Goal: Task Accomplishment & Management: Use online tool/utility

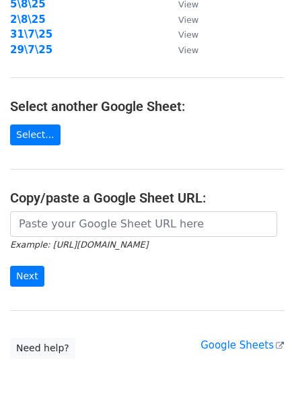
scroll to position [233, 0]
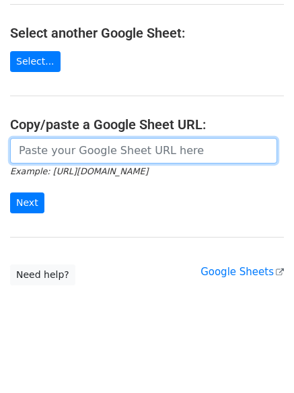
click at [60, 145] on input "url" at bounding box center [143, 151] width 267 height 26
paste input "[URL][DOMAIN_NAME]"
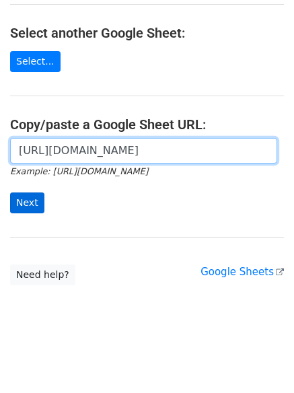
scroll to position [0, 291]
type input "[URL][DOMAIN_NAME]"
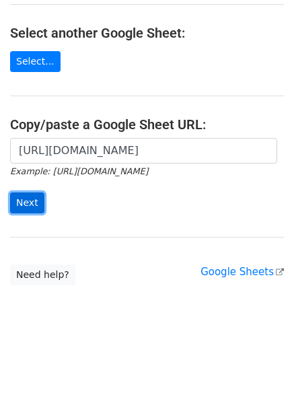
scroll to position [0, 0]
click at [32, 203] on input "Next" at bounding box center [27, 202] width 34 height 21
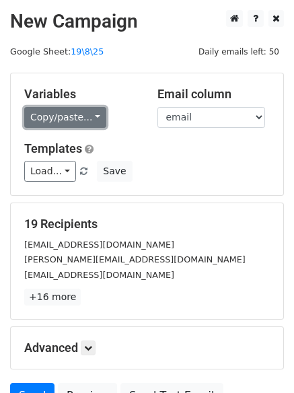
click at [75, 114] on link "Copy/paste..." at bounding box center [65, 117] width 82 height 21
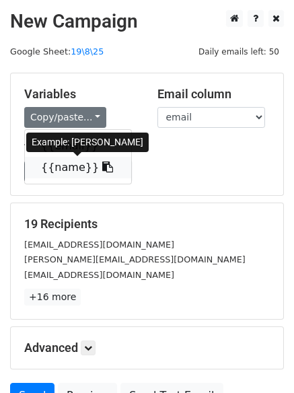
click at [65, 167] on link "{{name}}" at bounding box center [78, 168] width 106 height 22
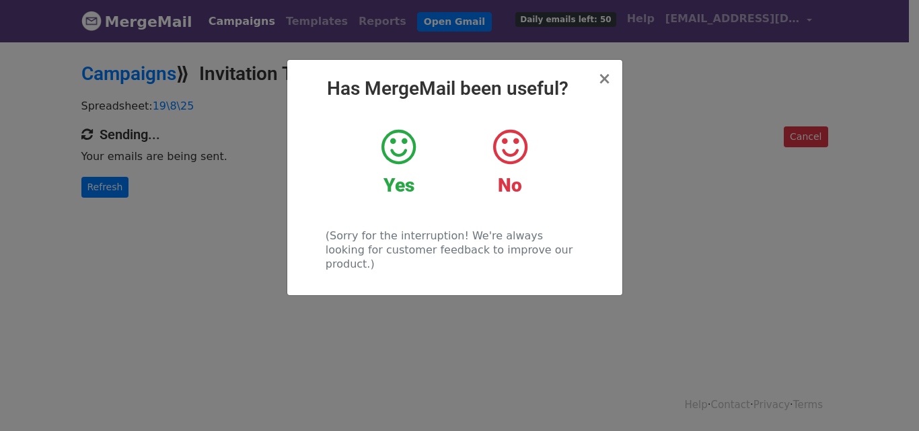
click at [716, 194] on div "× Has MergeMail been useful? Yes No (Sorry for the interruption! We're always l…" at bounding box center [459, 235] width 919 height 391
